Goal: Information Seeking & Learning: Learn about a topic

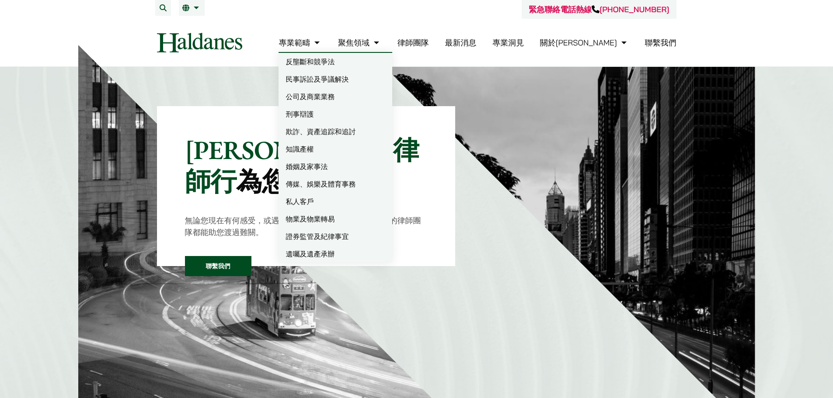
click at [344, 113] on link "刑事辯護" at bounding box center [335, 113] width 114 height 17
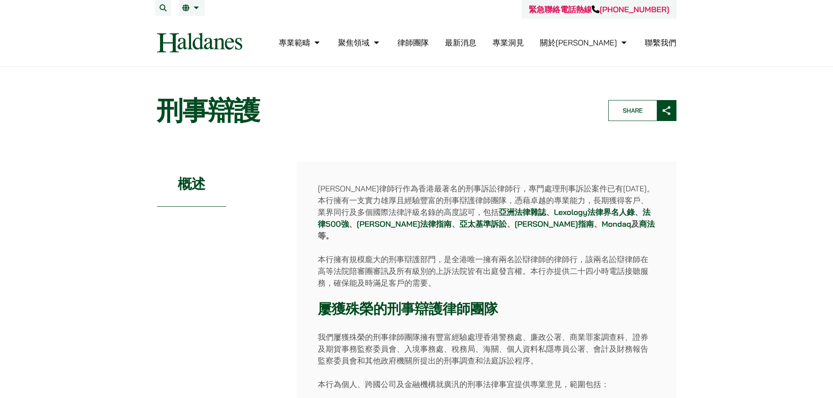
click at [224, 39] on img at bounding box center [199, 43] width 85 height 20
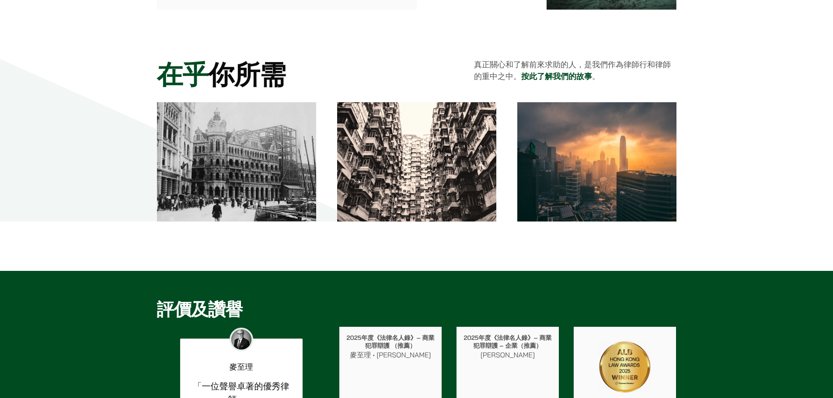
scroll to position [1399, 0]
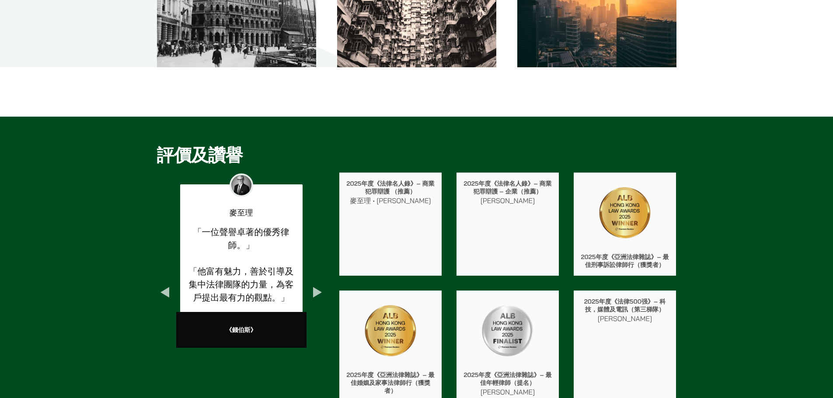
click at [314, 287] on button "Next" at bounding box center [317, 293] width 16 height 16
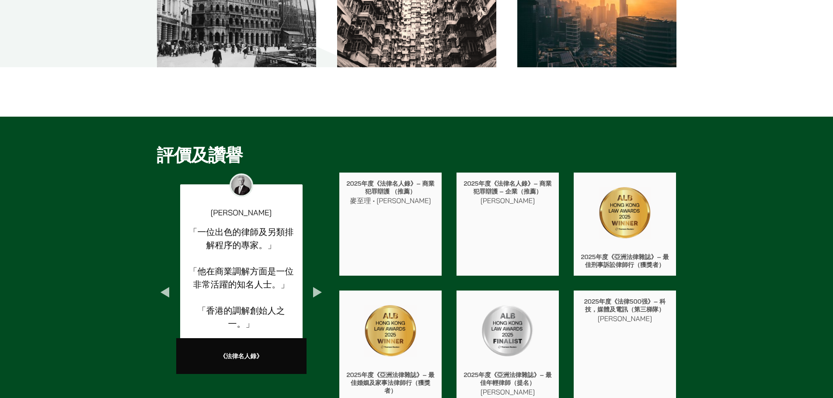
click at [316, 290] on button "Next" at bounding box center [317, 293] width 16 height 16
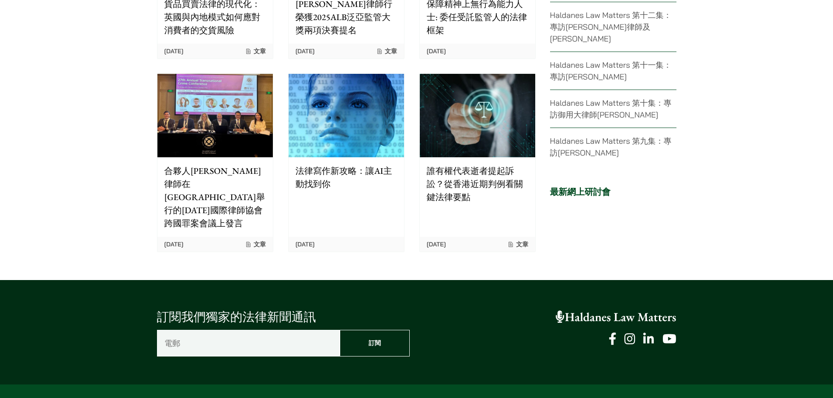
scroll to position [2011, 0]
